Goal: Transaction & Acquisition: Subscribe to service/newsletter

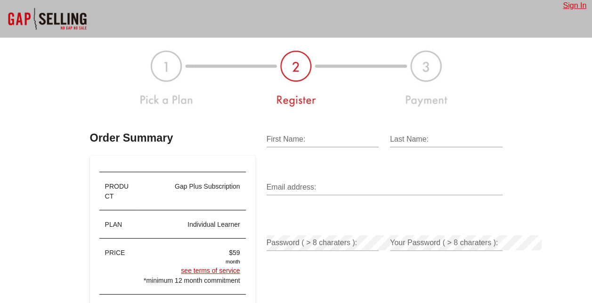
click at [286, 141] on input "First Name:" at bounding box center [323, 139] width 113 height 15
type input "p"
type input "[PERSON_NAME]"
type input "West"
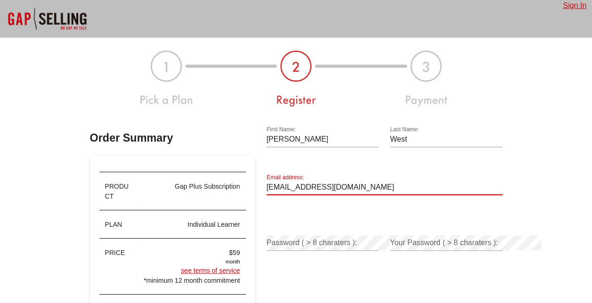
type input "[EMAIL_ADDRESS][DOMAIN_NAME]"
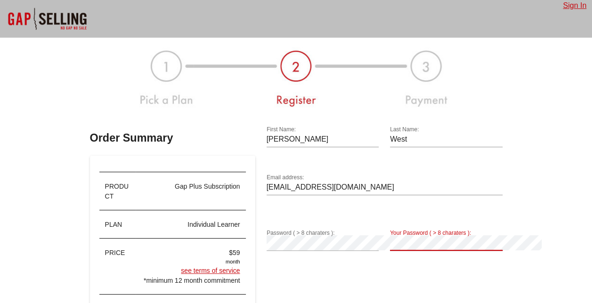
click at [454, 240] on div "Your Password ( > 8 charaters ):" at bounding box center [466, 243] width 152 height 15
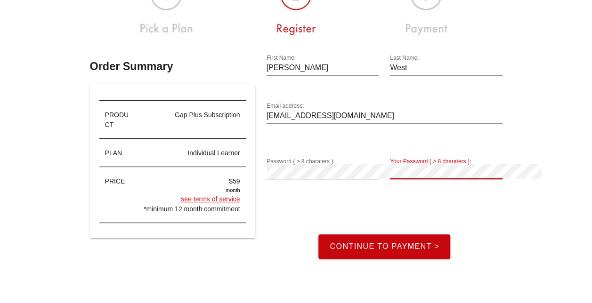
scroll to position [94, 0]
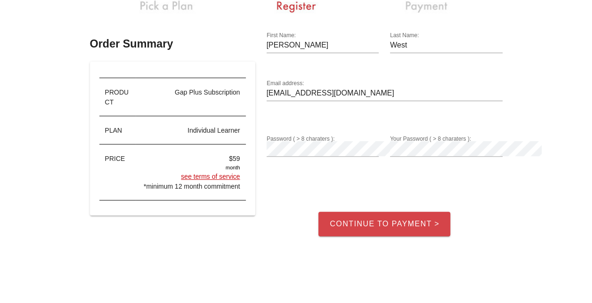
click at [383, 220] on span "Continue to Payment >" at bounding box center [384, 224] width 110 height 8
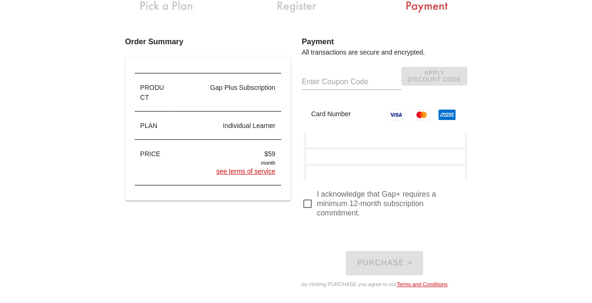
click at [335, 146] on div at bounding box center [385, 140] width 159 height 14
click at [306, 199] on div at bounding box center [308, 204] width 16 height 16
checkbox input "true"
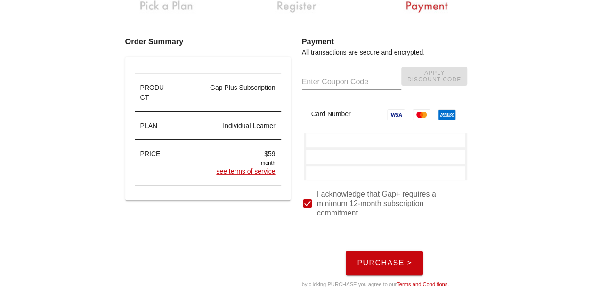
click at [424, 258] on button "Purchase >" at bounding box center [385, 263] width 78 height 24
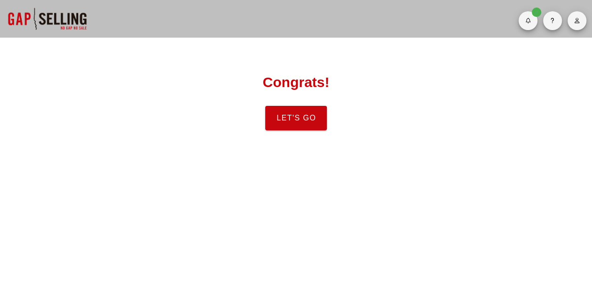
click at [310, 120] on span "Let's Go" at bounding box center [296, 118] width 40 height 8
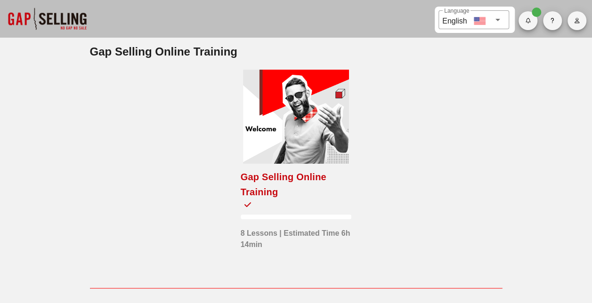
click at [292, 134] on div at bounding box center [296, 117] width 106 height 94
